Goal: Task Accomplishment & Management: Use online tool/utility

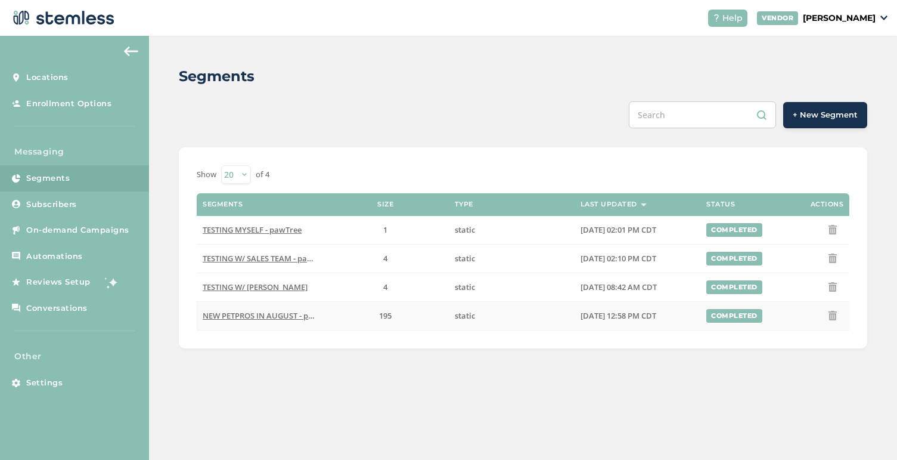
click at [289, 317] on span "NEW PETPROS IN AUGUST - pawTree" at bounding box center [269, 315] width 133 height 11
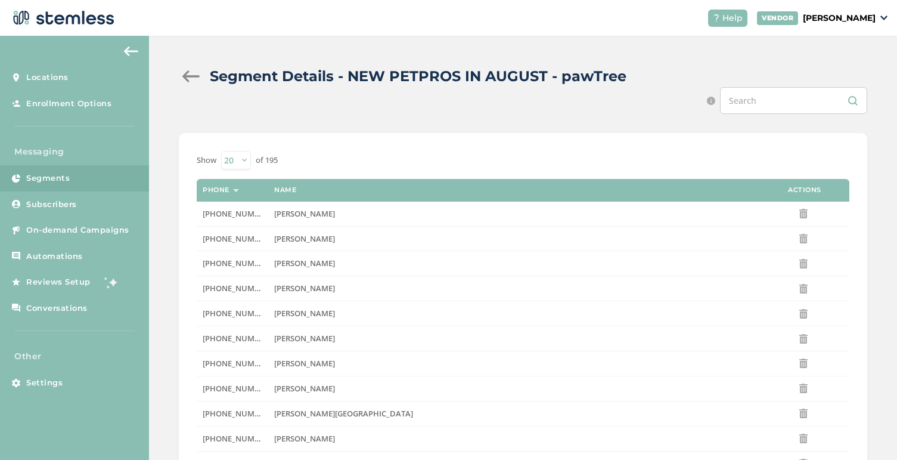
click at [757, 101] on input "text" at bounding box center [793, 100] width 147 height 27
type input "consuelo"
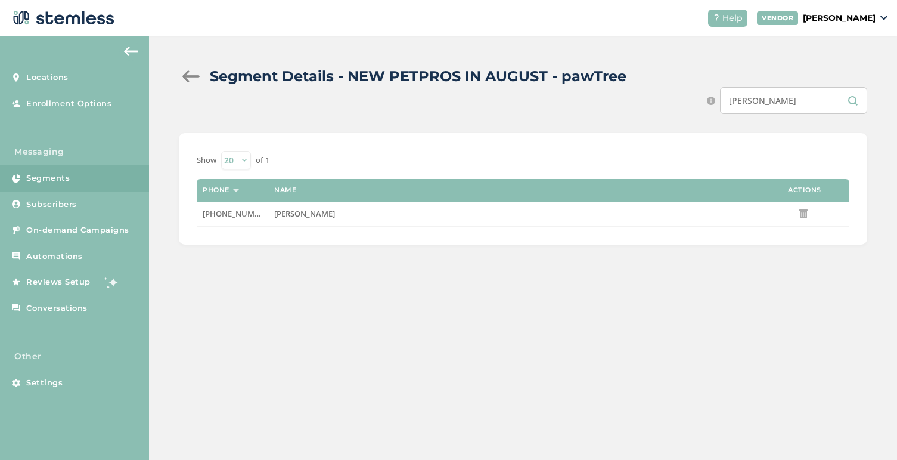
click at [756, 98] on input "consuelo" at bounding box center [793, 100] width 147 height 27
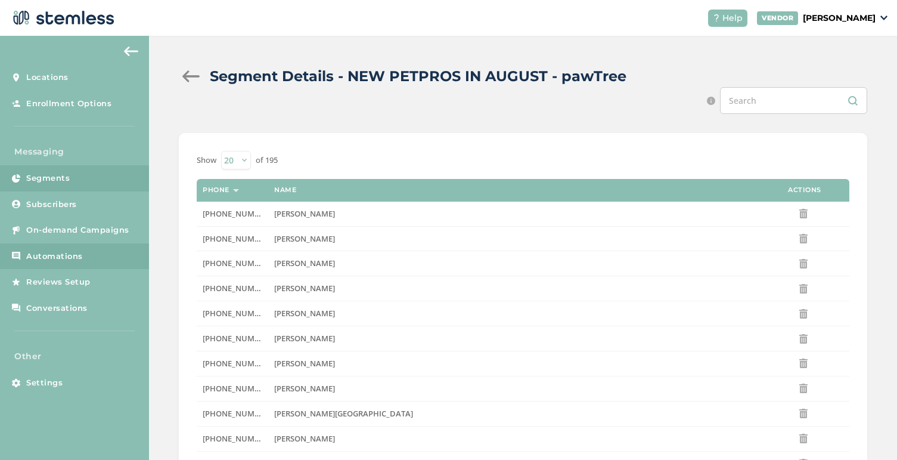
click at [77, 250] on span "Automations" at bounding box center [54, 256] width 57 height 12
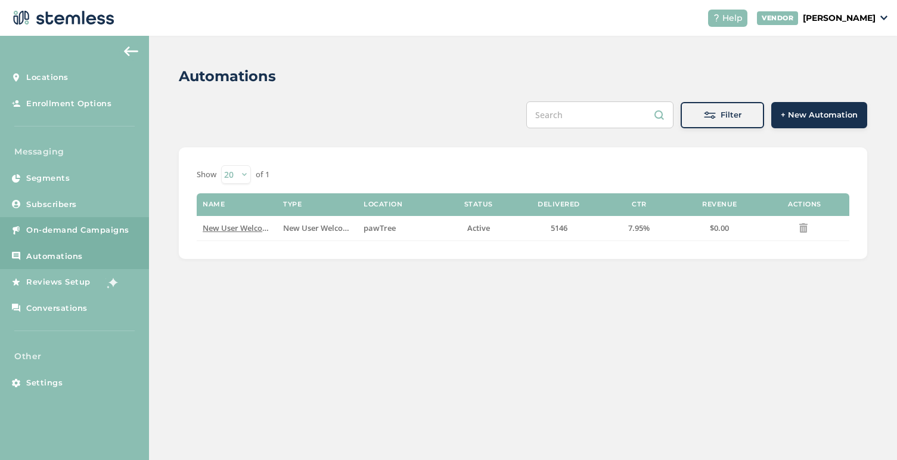
click at [73, 227] on span "On-demand Campaigns" at bounding box center [77, 230] width 103 height 12
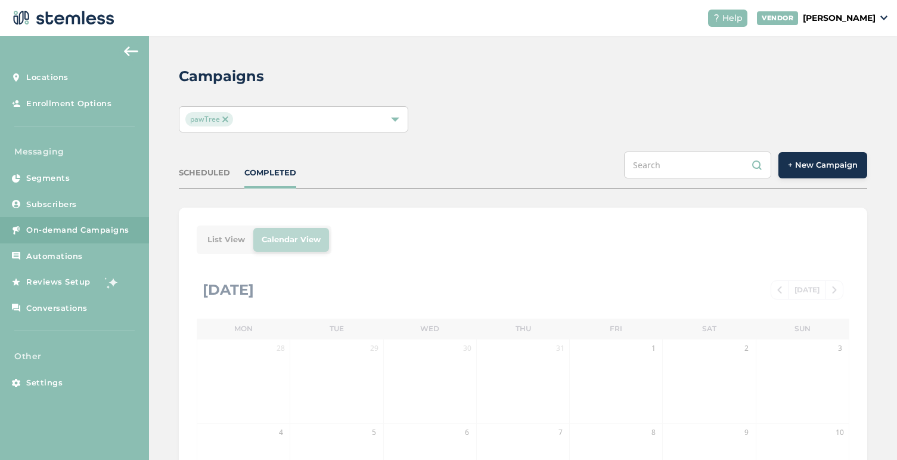
click at [795, 163] on span "+ New Campaign" at bounding box center [823, 165] width 70 height 12
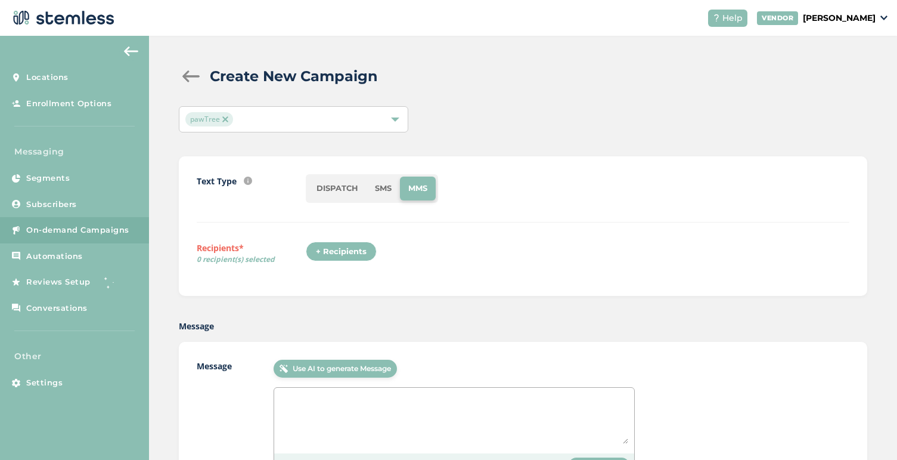
click at [375, 188] on li "SMS" at bounding box center [383, 188] width 33 height 24
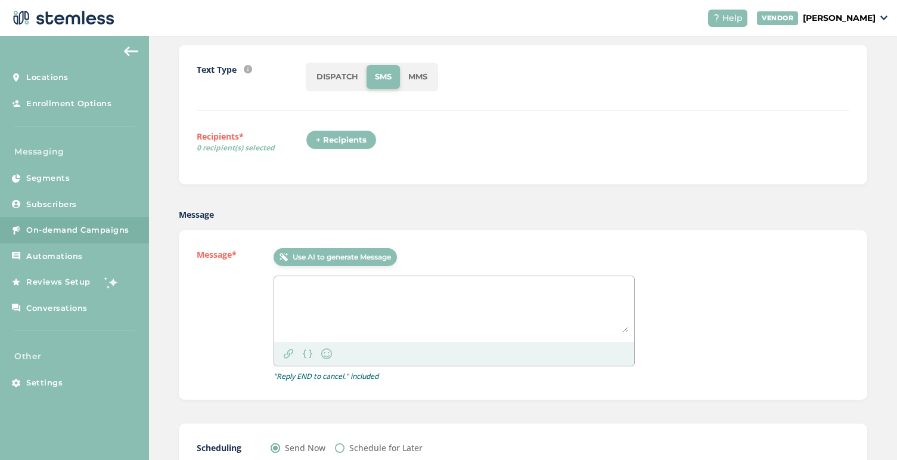
scroll to position [172, 0]
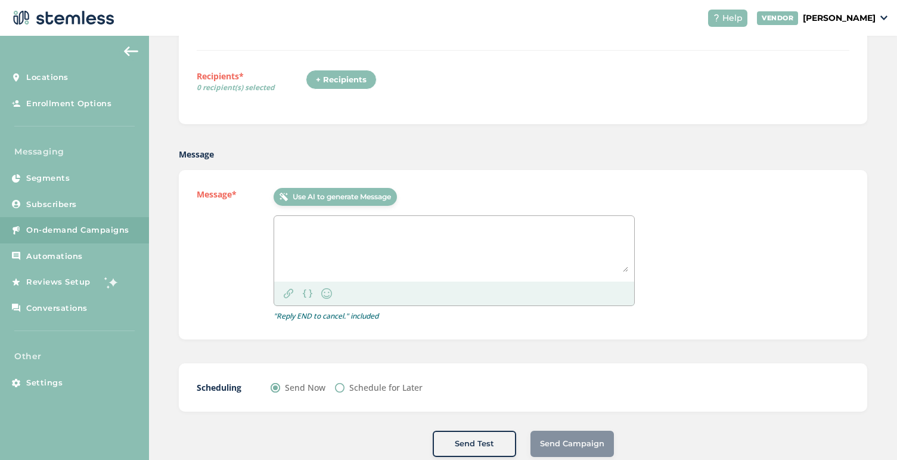
click at [314, 244] on textarea at bounding box center [454, 247] width 348 height 50
paste textarea "pawTree: 3 days left! Sell or purchase anything = 100 pawTrip points. Your Rivi…"
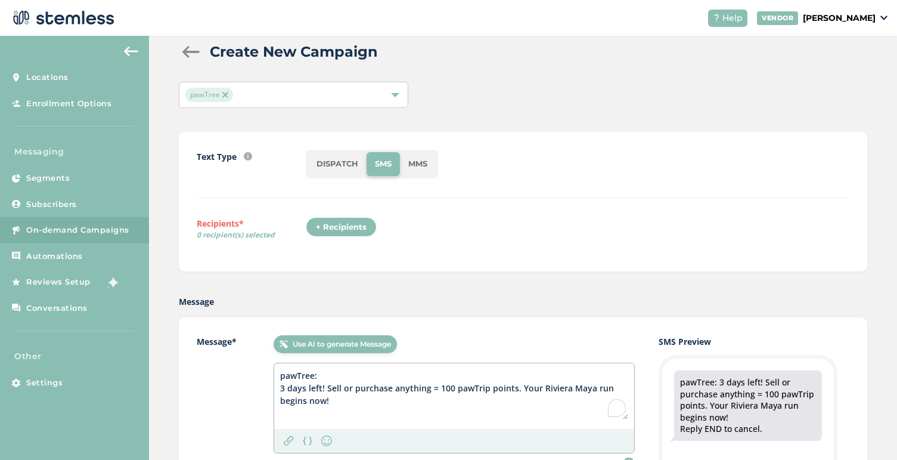
scroll to position [0, 0]
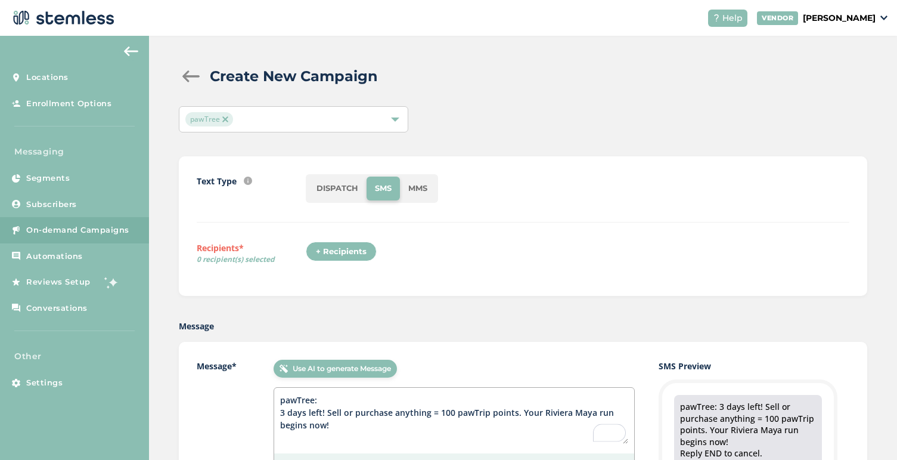
type textarea "pawTree: 3 days left! Sell or purchase anything = 100 pawTrip points. Your Rivi…"
click at [352, 252] on div "+ Recipients" at bounding box center [341, 251] width 71 height 20
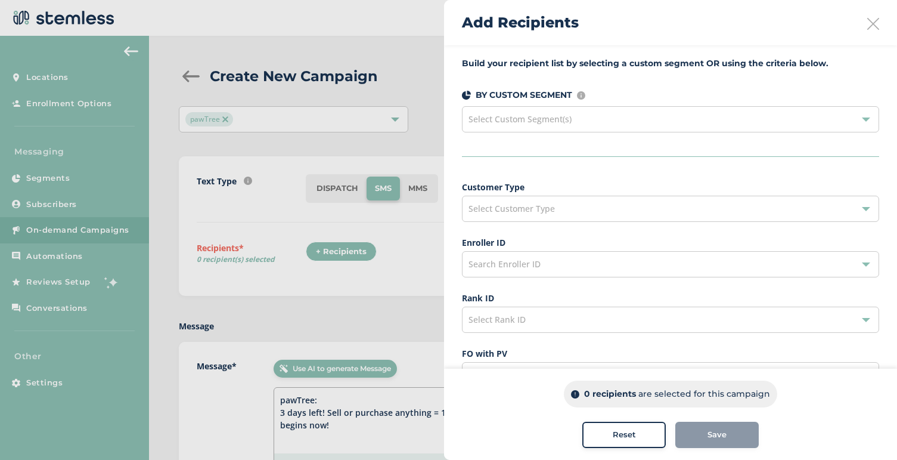
click at [578, 116] on div "Select Custom Segment(s)" at bounding box center [670, 119] width 417 height 26
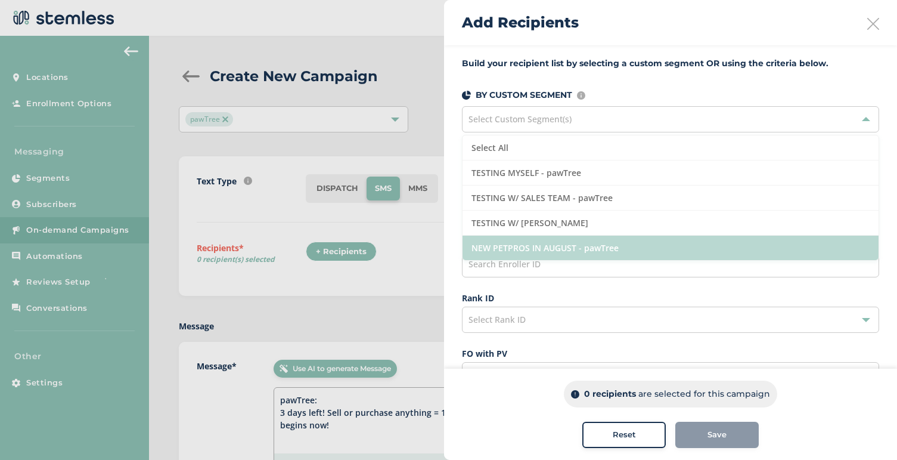
click at [529, 249] on li "NEW PETPROS IN AUGUST - pawTree" at bounding box center [671, 247] width 416 height 24
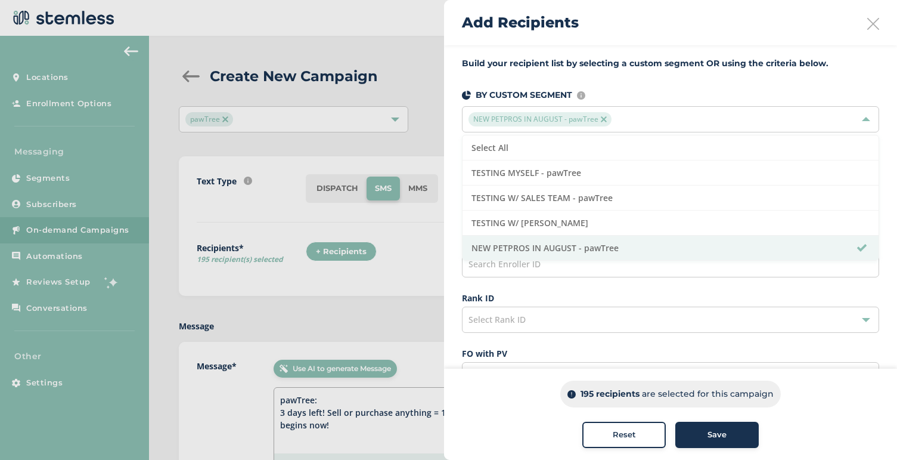
click at [706, 442] on button "Save" at bounding box center [716, 434] width 83 height 26
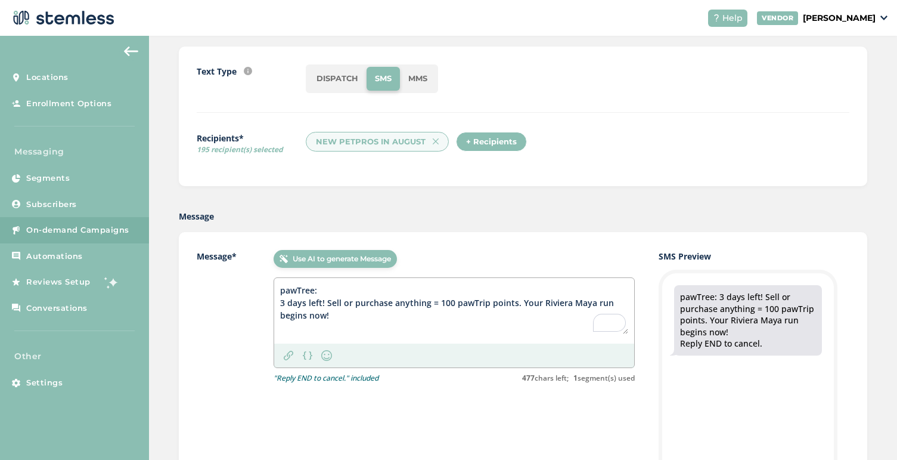
scroll to position [206, 0]
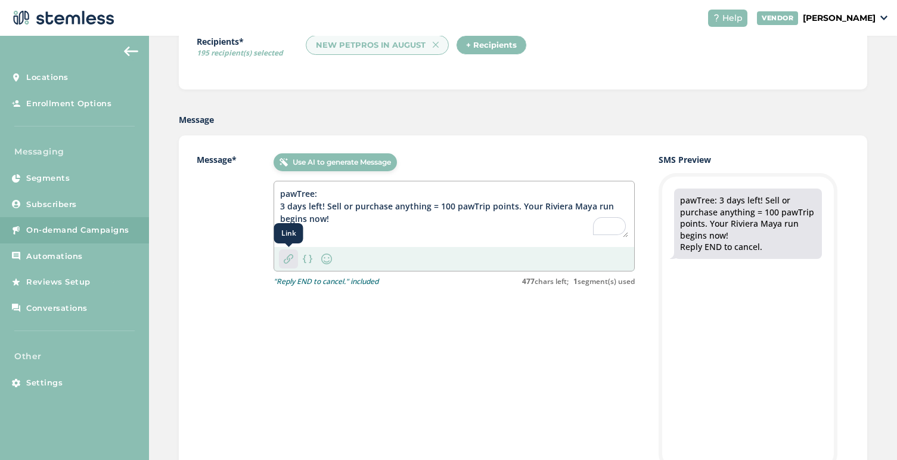
click at [290, 261] on img at bounding box center [289, 259] width 10 height 10
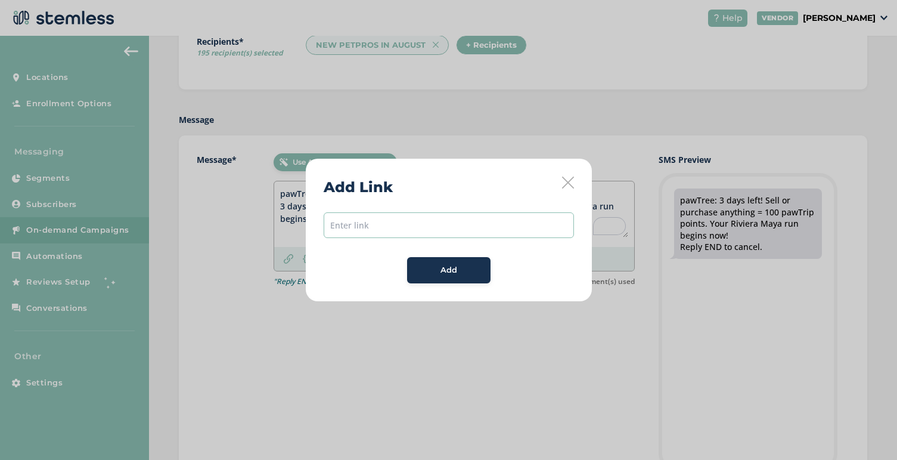
click at [396, 221] on input "text" at bounding box center [449, 225] width 250 height 26
paste input "[URL][DOMAIN_NAME]"
type input "[URL][DOMAIN_NAME]"
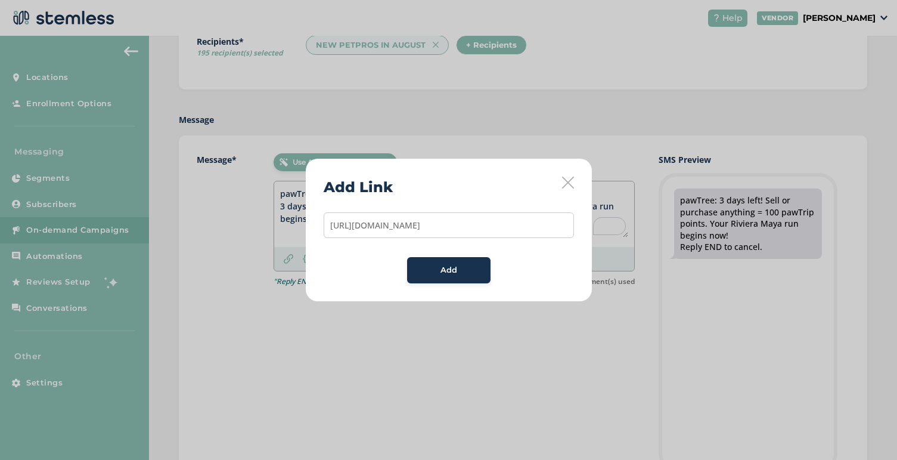
click at [435, 276] on button "Add" at bounding box center [448, 270] width 83 height 26
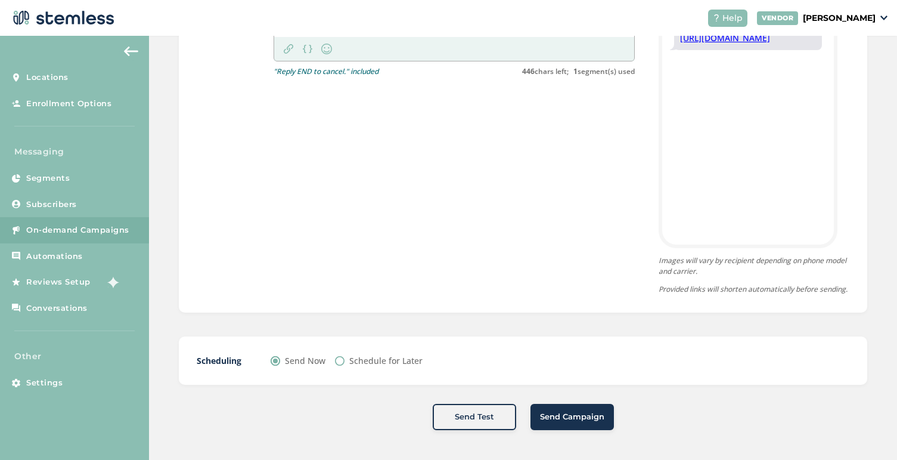
scroll to position [440, 0]
click at [457, 412] on span "Send Test" at bounding box center [474, 417] width 39 height 12
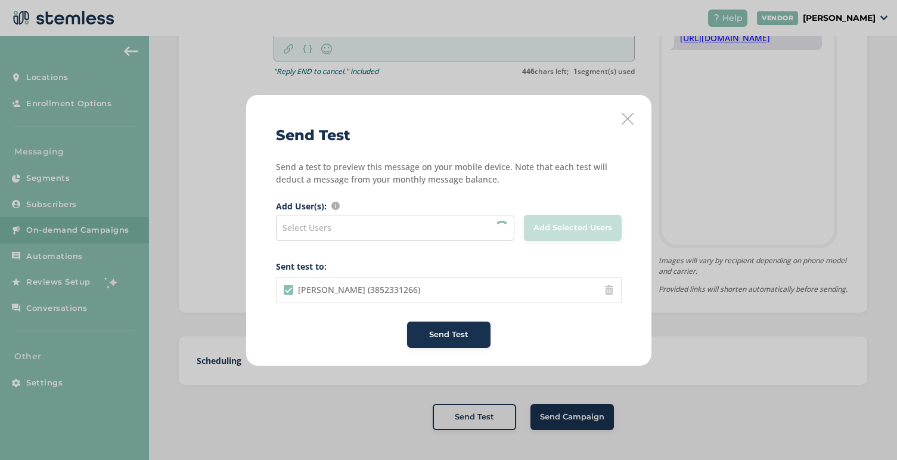
click at [418, 224] on div "Select Users" at bounding box center [395, 228] width 238 height 26
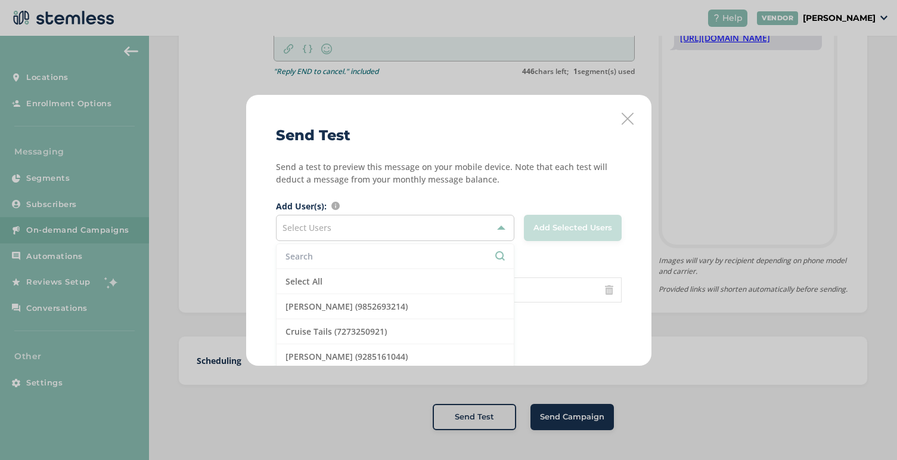
click at [349, 253] on input "text" at bounding box center [395, 256] width 219 height 13
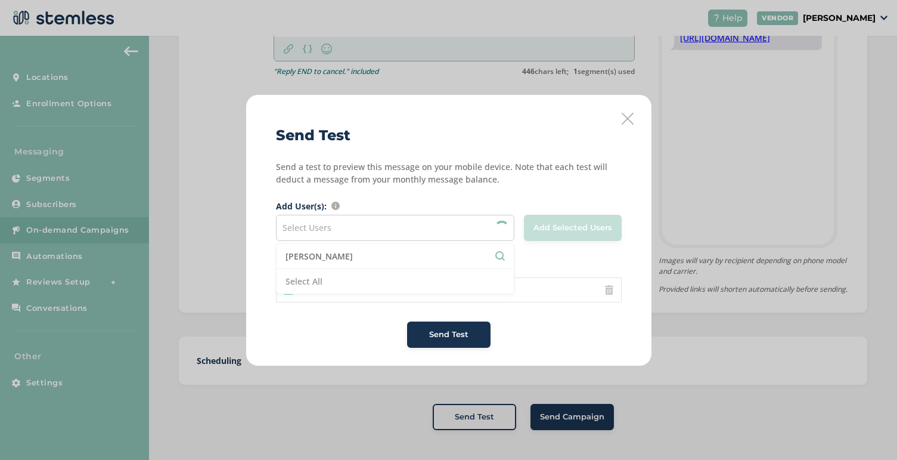
type input "maria echegaray"
click at [503, 258] on input "maria echegaray" at bounding box center [395, 256] width 219 height 13
click at [387, 254] on input "maria echegaray" at bounding box center [395, 256] width 219 height 13
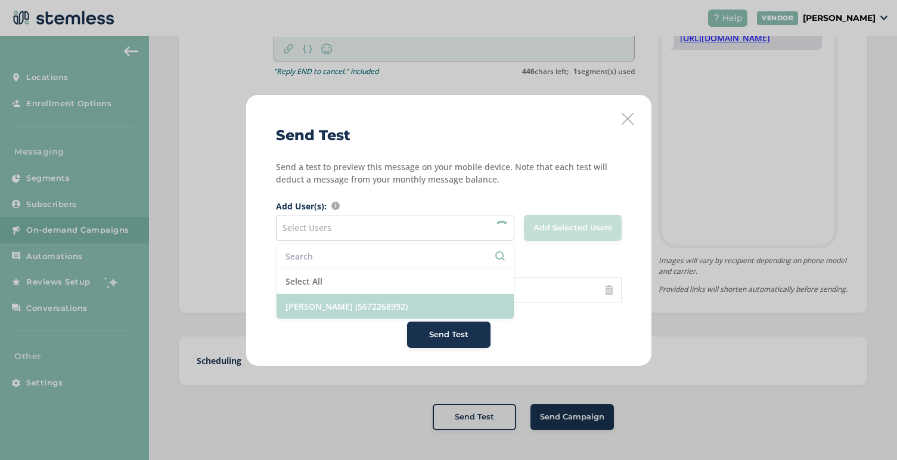
click at [376, 308] on li "Consuelo Echegaray (5672268992)" at bounding box center [395, 306] width 237 height 24
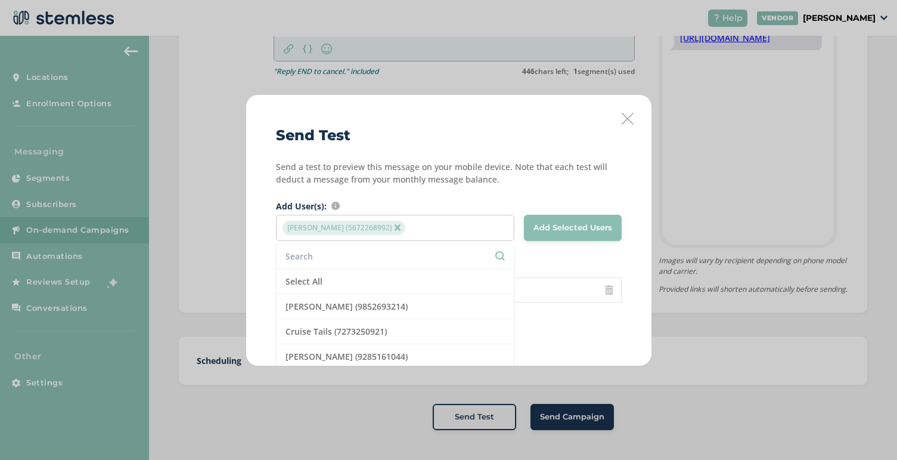
click at [477, 188] on div "Send a test to preview this message on your mobile device. Note that each test …" at bounding box center [449, 231] width 346 height 142
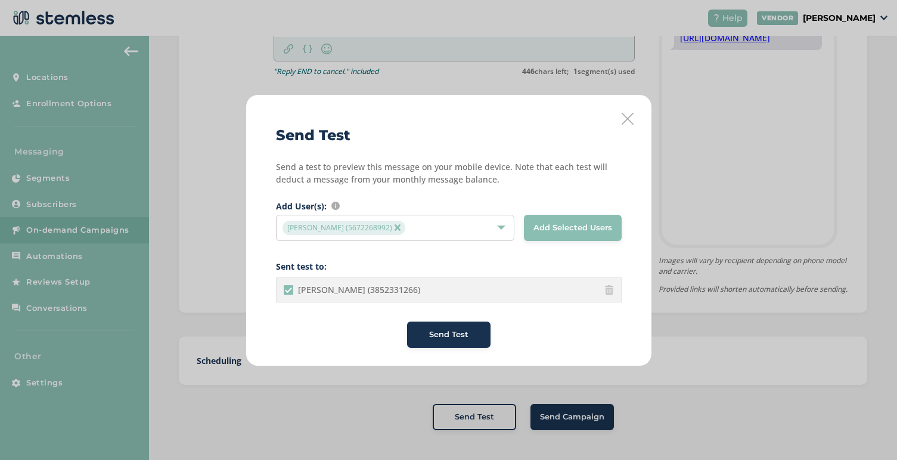
click at [290, 286] on \(3852331266\) "Taylee Cooper (3852331266)" at bounding box center [289, 290] width 10 height 10
checkbox \(3852331266\) "false"
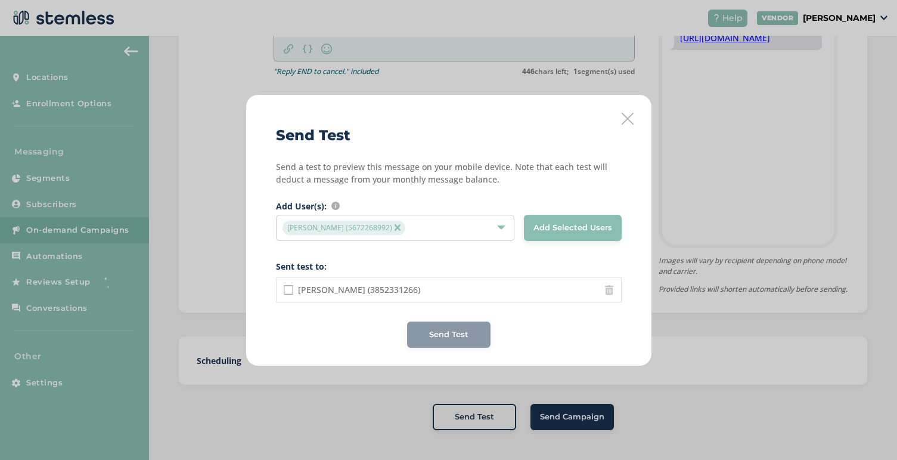
click at [590, 227] on span "Add Selected Users" at bounding box center [573, 228] width 79 height 12
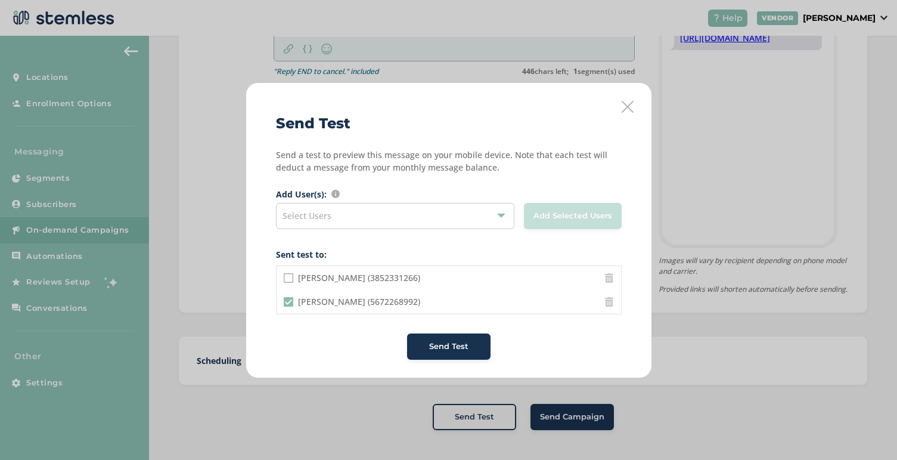
click at [473, 336] on button "Send Test" at bounding box center [448, 346] width 83 height 26
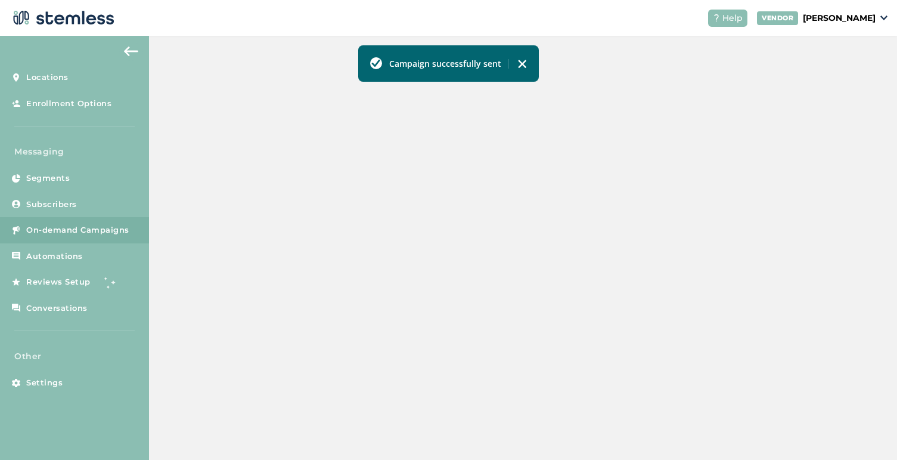
scroll to position [347, 0]
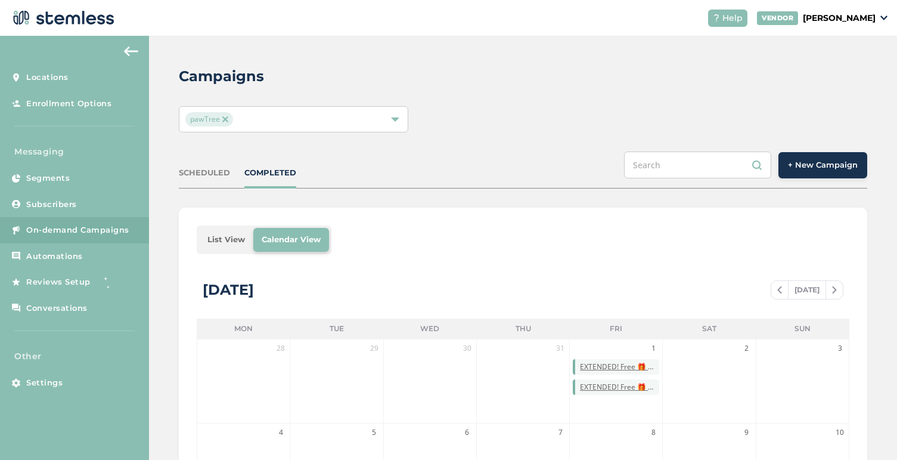
click at [834, 166] on span "+ New Campaign" at bounding box center [823, 165] width 70 height 12
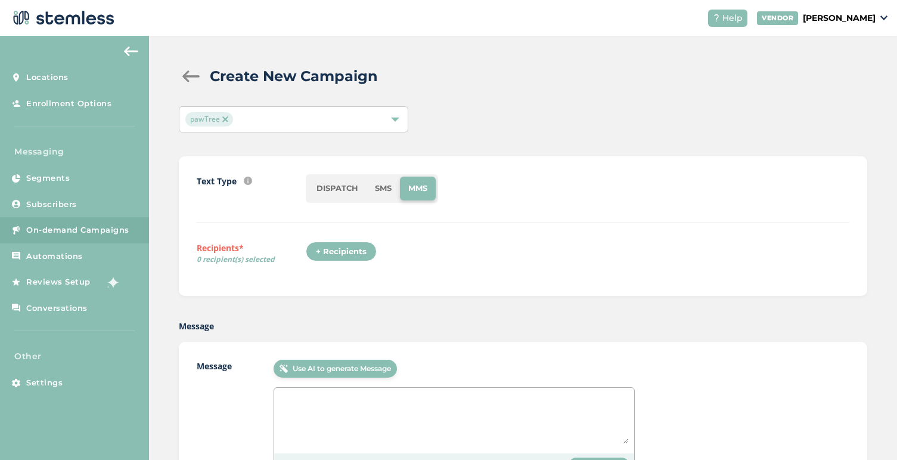
click at [382, 197] on li "SMS" at bounding box center [383, 188] width 33 height 24
click at [342, 254] on div "+ Recipients" at bounding box center [341, 251] width 71 height 20
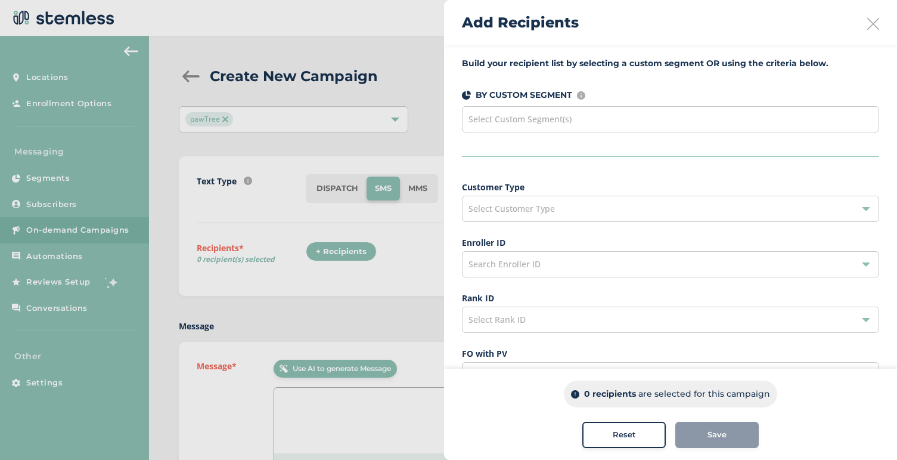
click at [593, 114] on div "Select Custom Segment(s)" at bounding box center [670, 119] width 417 height 26
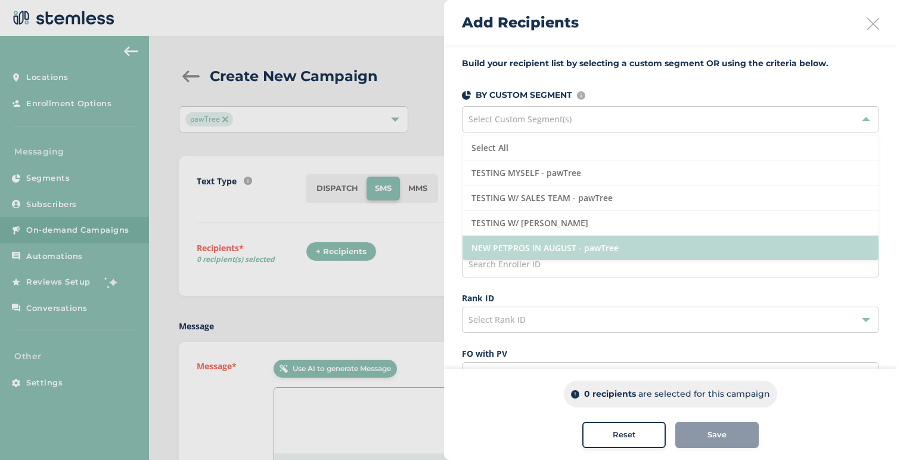
click at [543, 253] on li "NEW PETPROS IN AUGUST - pawTree" at bounding box center [671, 247] width 416 height 24
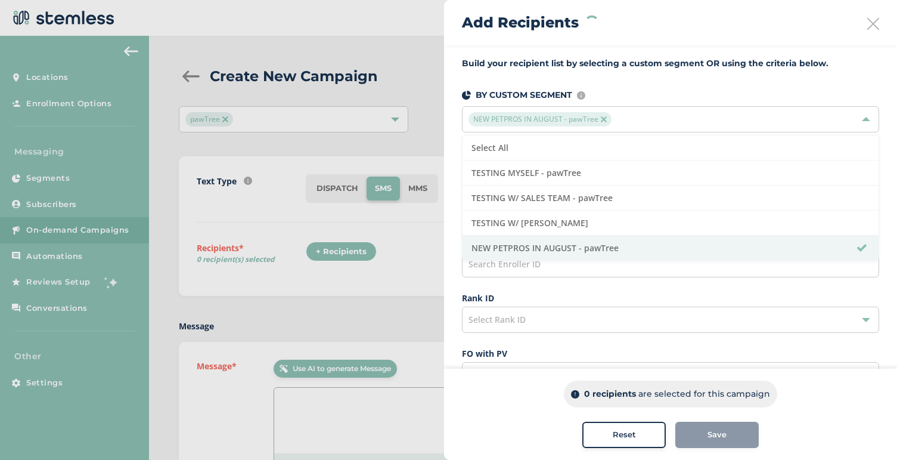
click at [730, 443] on button "Save" at bounding box center [716, 434] width 83 height 26
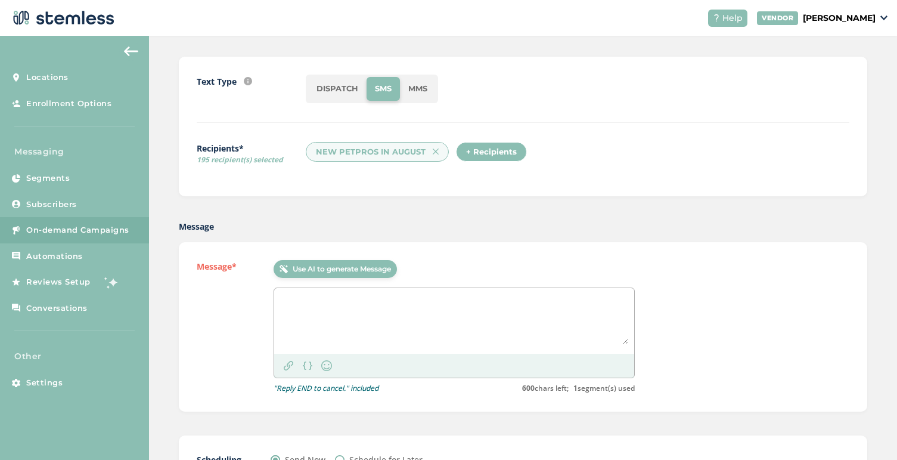
scroll to position [192, 0]
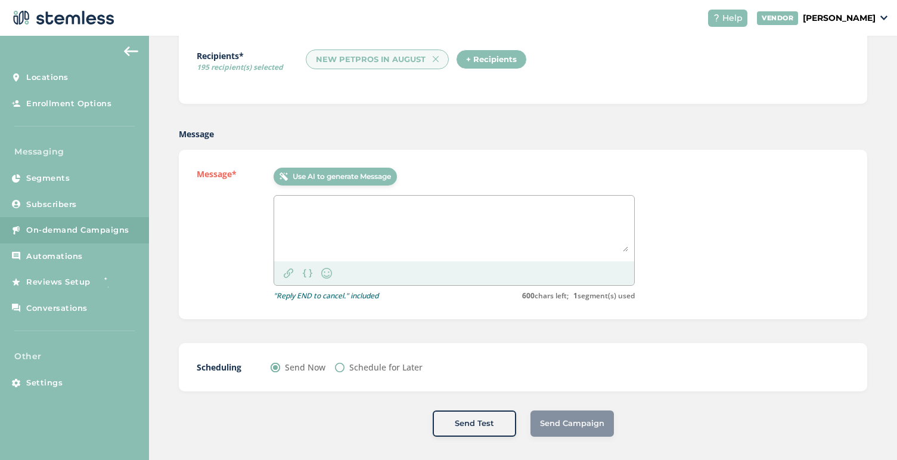
click at [352, 207] on textarea at bounding box center [454, 226] width 348 height 50
click at [414, 215] on textarea "To enrich screen reader interactions, please activate Accessibility in Grammarl…" at bounding box center [454, 226] width 348 height 50
paste textarea "pawTree: 3 days left! Sell or purchase anything = 100 pawTrip points. Your Rivi…"
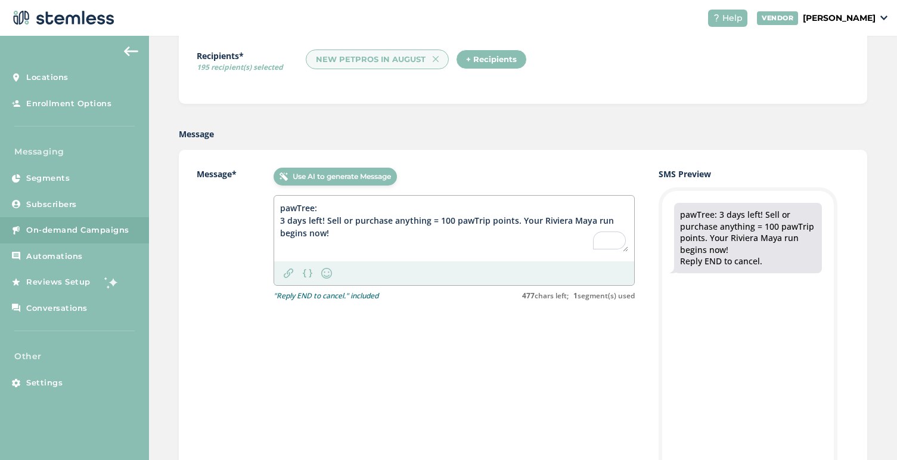
click at [517, 219] on textarea "pawTree: 3 days left! Sell or purchase anything = 100 pawTrip points. Your Rivi…" at bounding box center [454, 226] width 348 height 50
type textarea "pawTree: 3 days left! Sell or purchase anything = 100 pawTrip points. Your Rivi…"
click at [287, 275] on img at bounding box center [289, 273] width 10 height 10
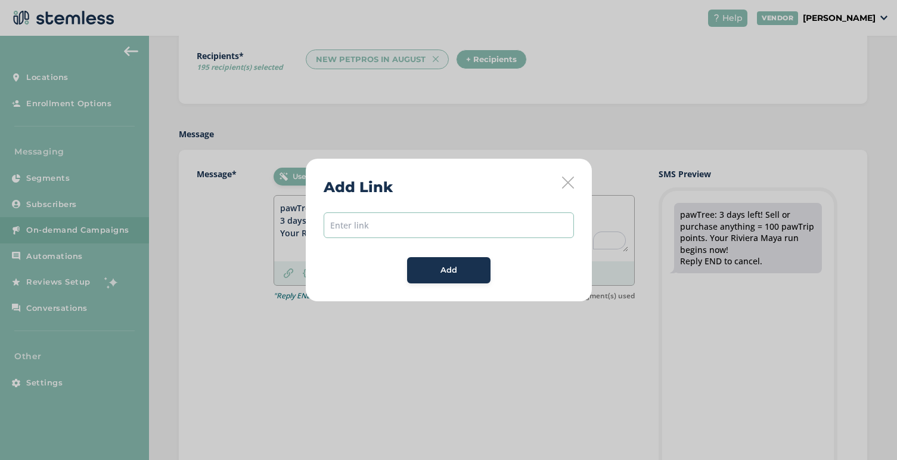
click at [389, 226] on input "text" at bounding box center [449, 225] width 250 height 26
paste input "[URL][DOMAIN_NAME]"
type input "[URL][DOMAIN_NAME]"
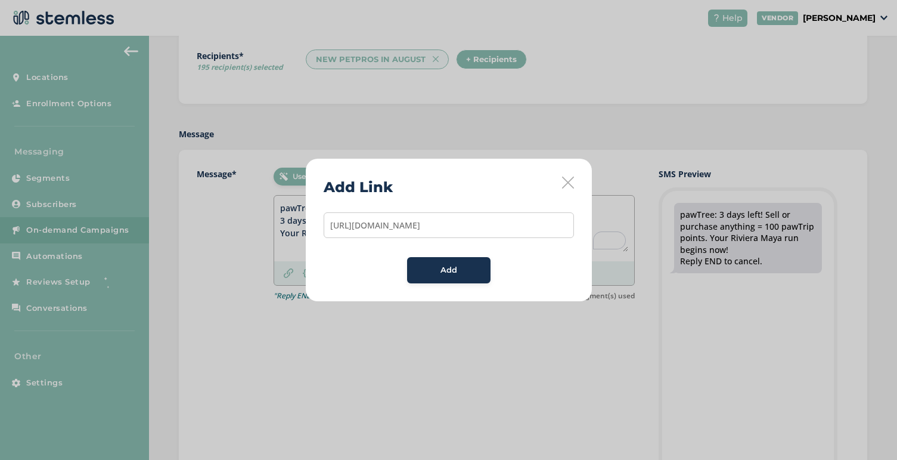
click at [429, 272] on div "Add" at bounding box center [449, 270] width 64 height 12
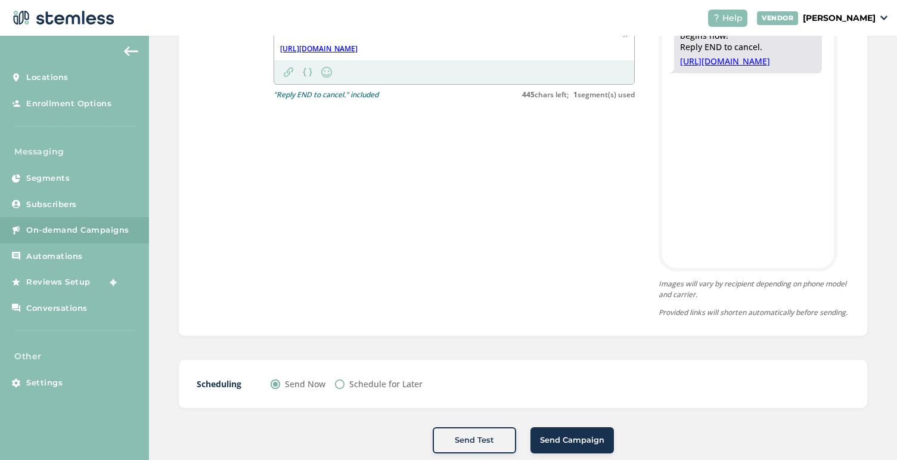
scroll to position [440, 0]
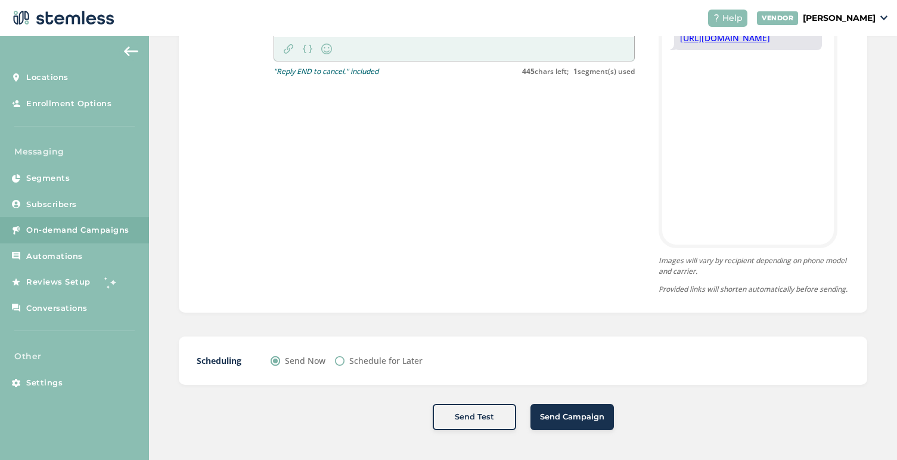
click at [353, 362] on label "Schedule for Later" at bounding box center [385, 360] width 73 height 13
click at [345, 362] on input "Schedule for Later" at bounding box center [340, 361] width 10 height 10
radio input "true"
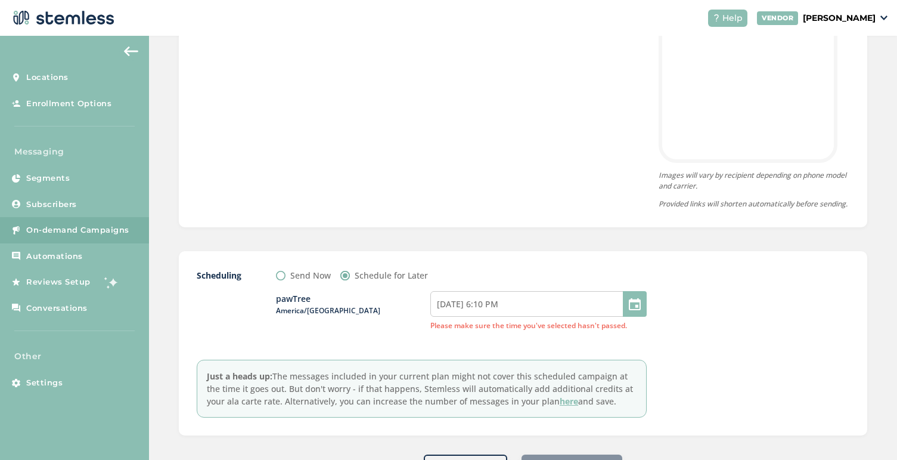
scroll to position [576, 0]
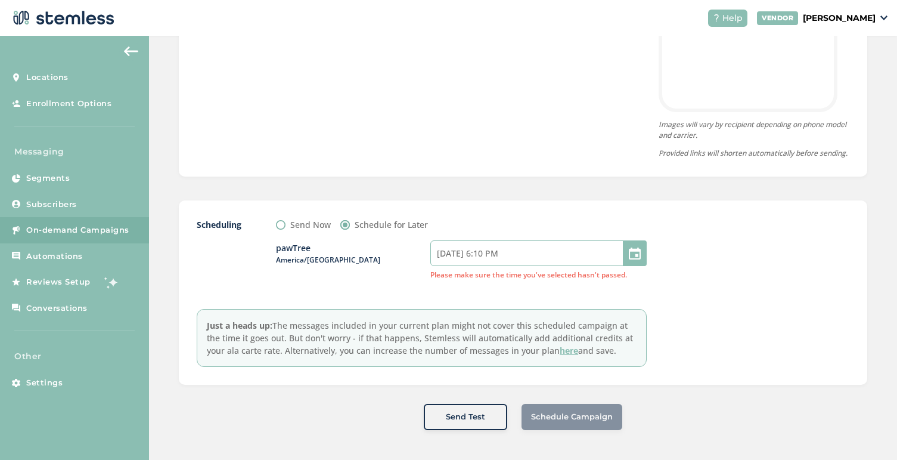
click at [459, 252] on input "[DATE] 6:10 PM" at bounding box center [538, 253] width 216 height 26
select select "16"
select select "10"
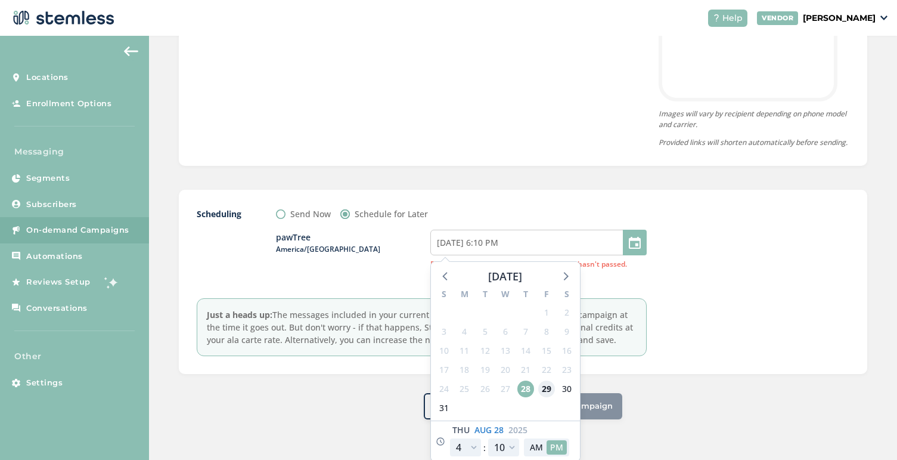
click at [550, 397] on span "29" at bounding box center [546, 388] width 17 height 17
type input "[DATE] 6:10 PM"
click at [386, 279] on div "pawTree America/[GEOGRAPHIC_DATA] [DATE] 6:10 PM [DATE] S M T W T F S 27 28 29 …" at bounding box center [461, 249] width 371 height 59
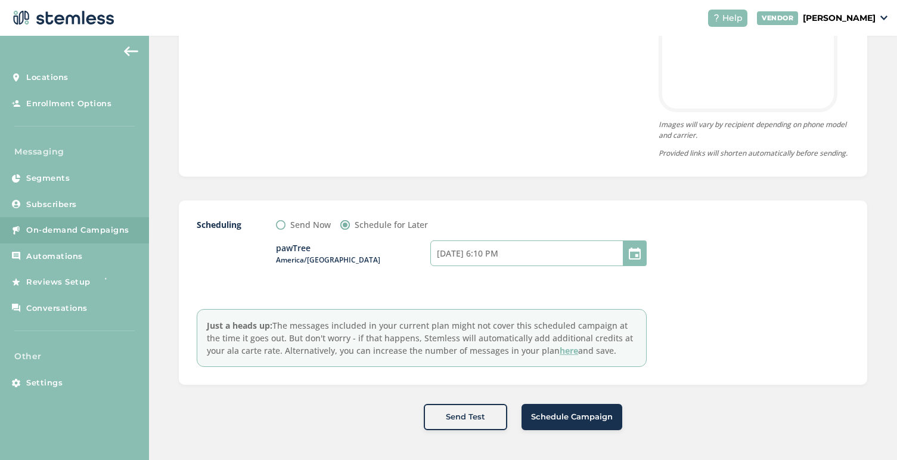
click at [490, 253] on input "[DATE] 6:10 PM" at bounding box center [538, 253] width 216 height 26
select select "16"
select select "10"
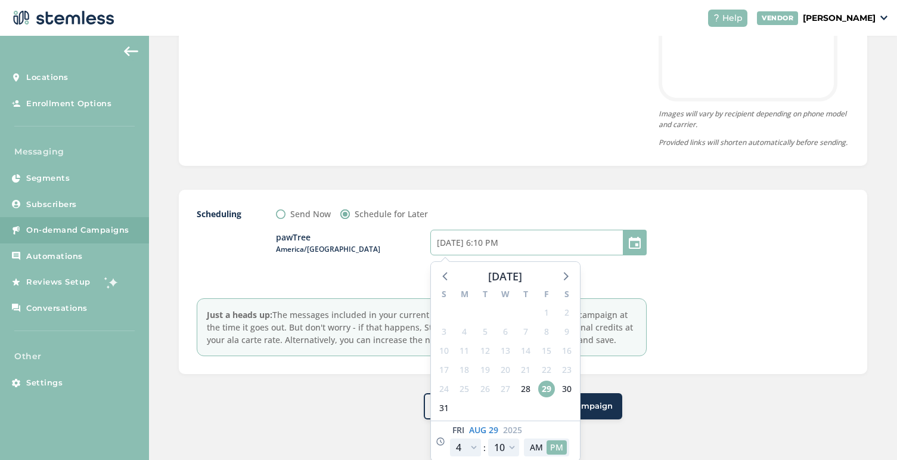
click at [489, 253] on input "[DATE] 6:10 PM" at bounding box center [538, 242] width 216 height 26
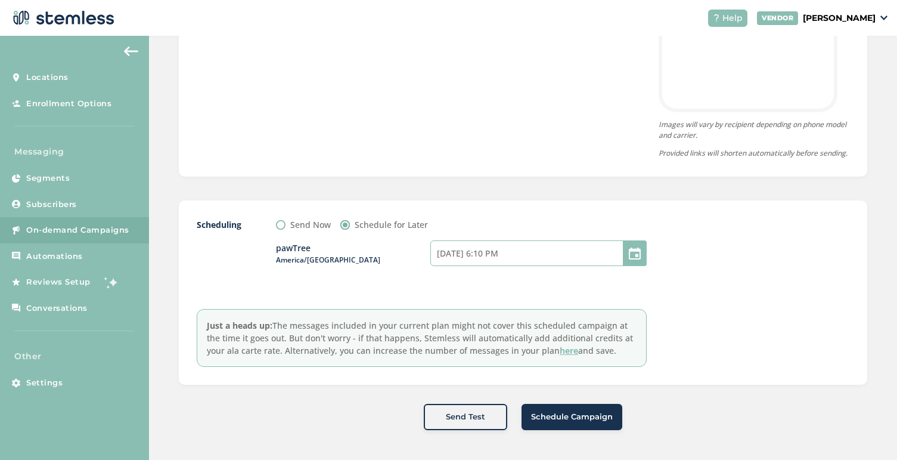
click at [532, 252] on input "[DATE] 6:10 PM" at bounding box center [538, 253] width 216 height 26
select select "16"
select select "10"
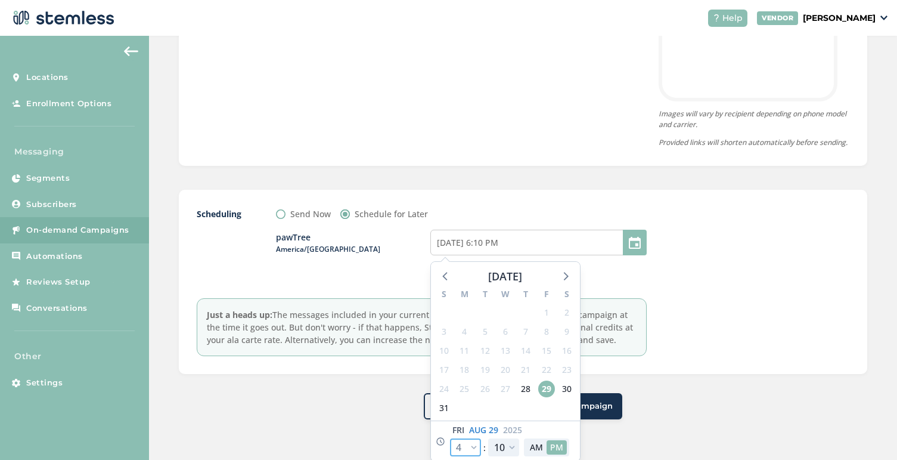
click at [463, 453] on select "12 1 2 3 4 5 6 7 8 9 10 11" at bounding box center [465, 447] width 31 height 18
select select "17"
click at [450, 449] on select "12 1 2 3 4 5 6 7 8 9 10 11" at bounding box center [465, 447] width 31 height 18
type input "[DATE] 7:10 PM"
click at [463, 453] on select "12 1 2 3 4 5 6 7 8 9 10 11" at bounding box center [465, 447] width 31 height 18
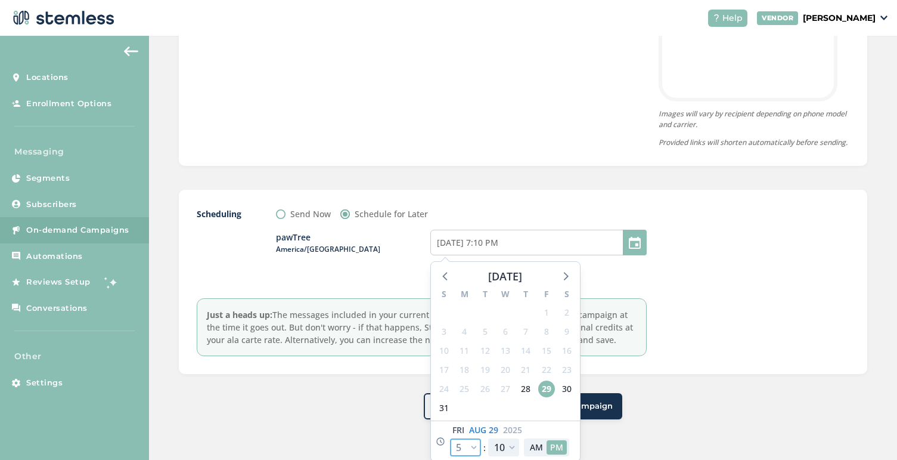
select select "21"
click at [450, 449] on select "12 1 2 3 4 5 6 7 8 9 10 11" at bounding box center [465, 447] width 31 height 18
type input "[DATE] 11:10 PM"
select select "21"
click at [504, 453] on select "00 05 10 15 20 25 30 35 40 45 50 55" at bounding box center [503, 447] width 31 height 18
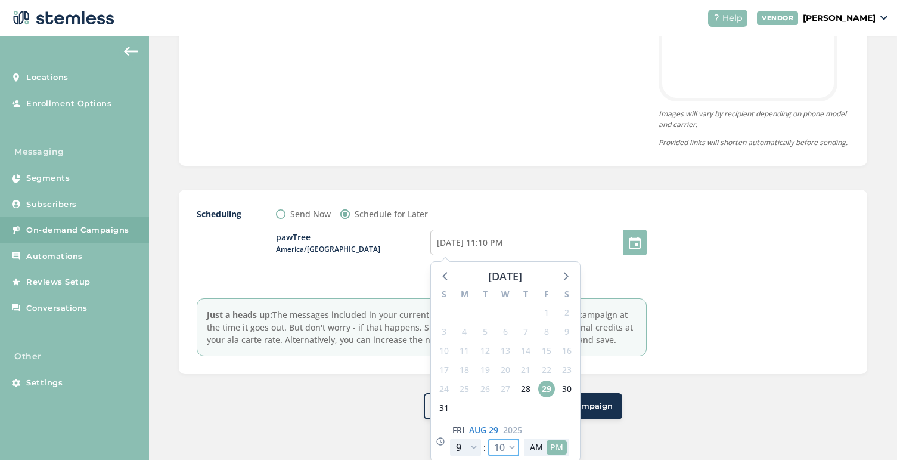
select select "0"
click at [488, 449] on select "00 05 10 15 20 25 30 35 40 45 50 55" at bounding box center [503, 447] width 31 height 18
type input "[DATE] 11:00 PM"
select select "0"
click at [539, 454] on button "AM" at bounding box center [536, 447] width 20 height 14
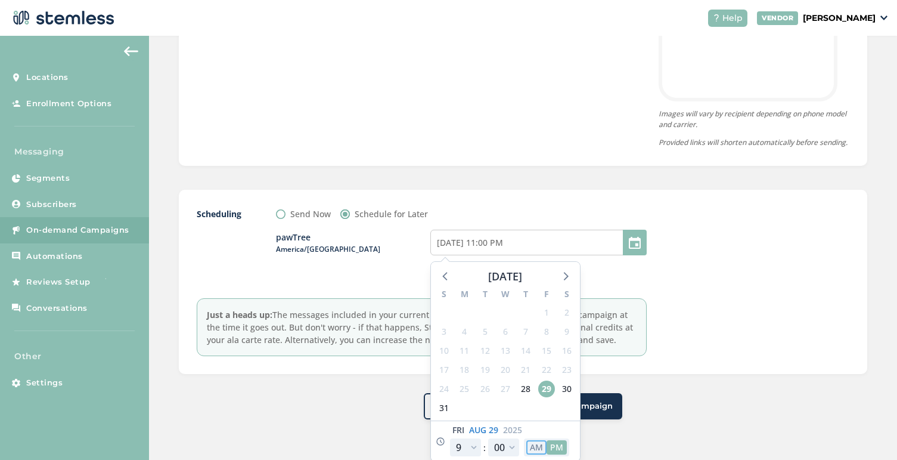
type input "[DATE] 11:00 AM"
select select "9"
click at [706, 312] on div at bounding box center [760, 281] width 179 height 148
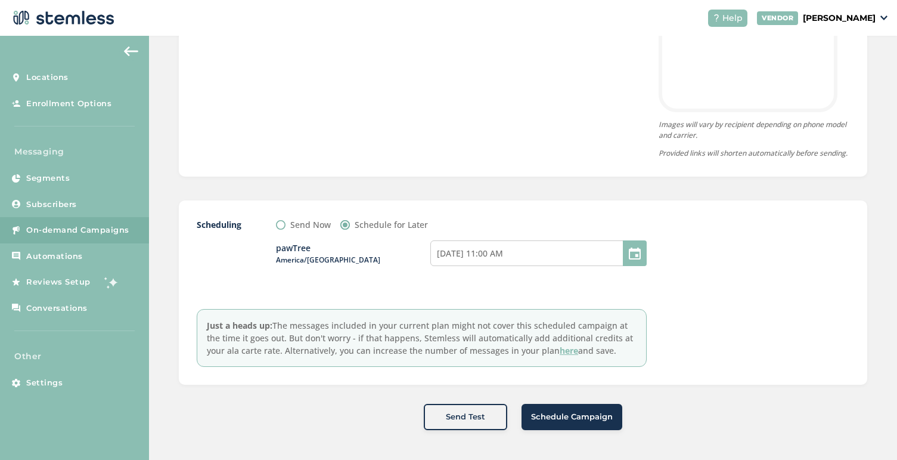
click at [567, 418] on span "Schedule Campaign" at bounding box center [572, 417] width 82 height 12
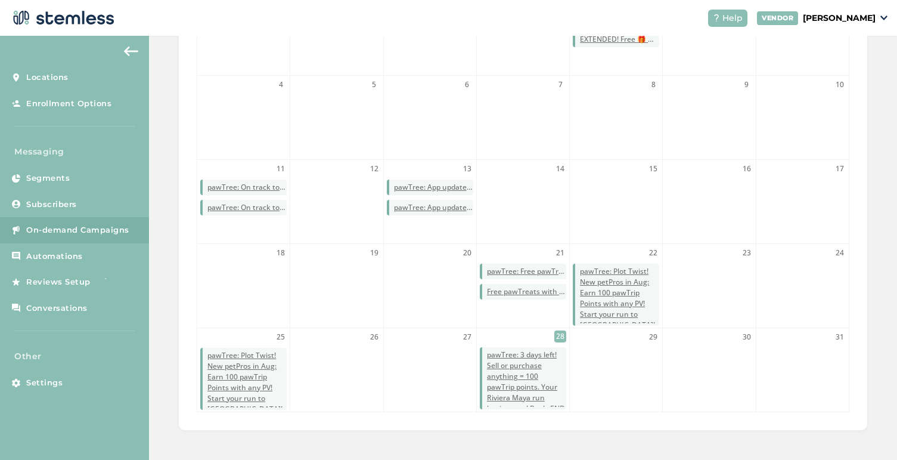
scroll to position [347, 0]
